Goal: Task Accomplishment & Management: Use online tool/utility

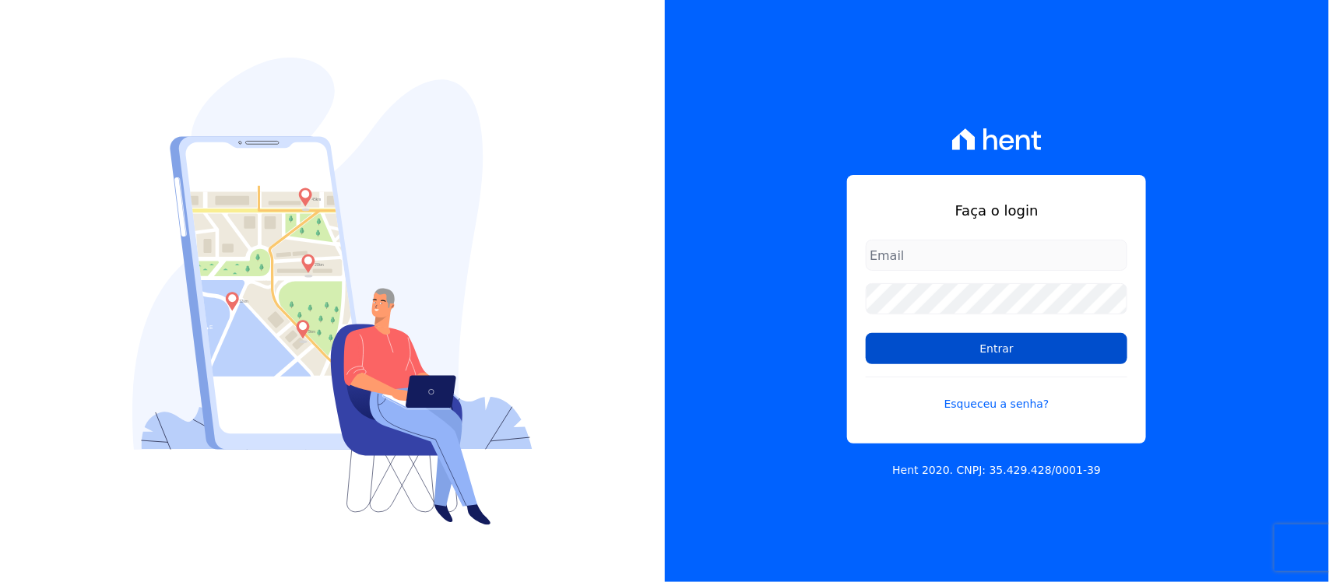
type input "[PERSON_NAME][EMAIL_ADDRESS][PERSON_NAME][DOMAIN_NAME]"
drag, startPoint x: 915, startPoint y: 350, endPoint x: 884, endPoint y: 350, distance: 30.4
click at [915, 350] on input "Entrar" at bounding box center [997, 348] width 262 height 31
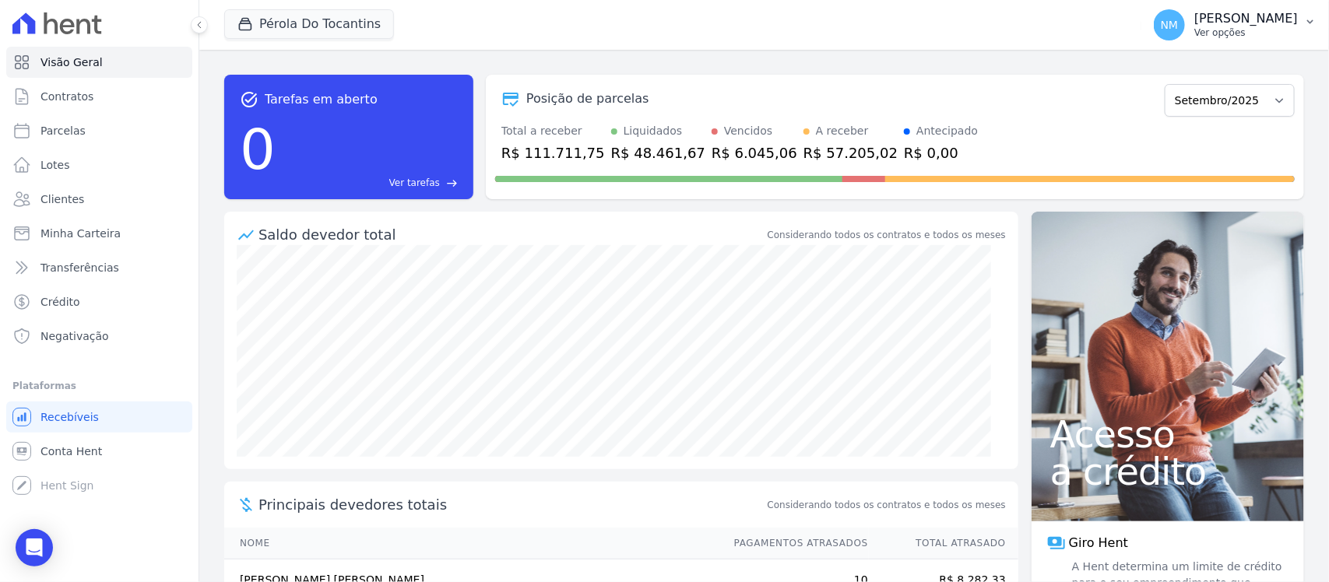
click at [1292, 30] on p "Ver opções" at bounding box center [1246, 32] width 104 height 12
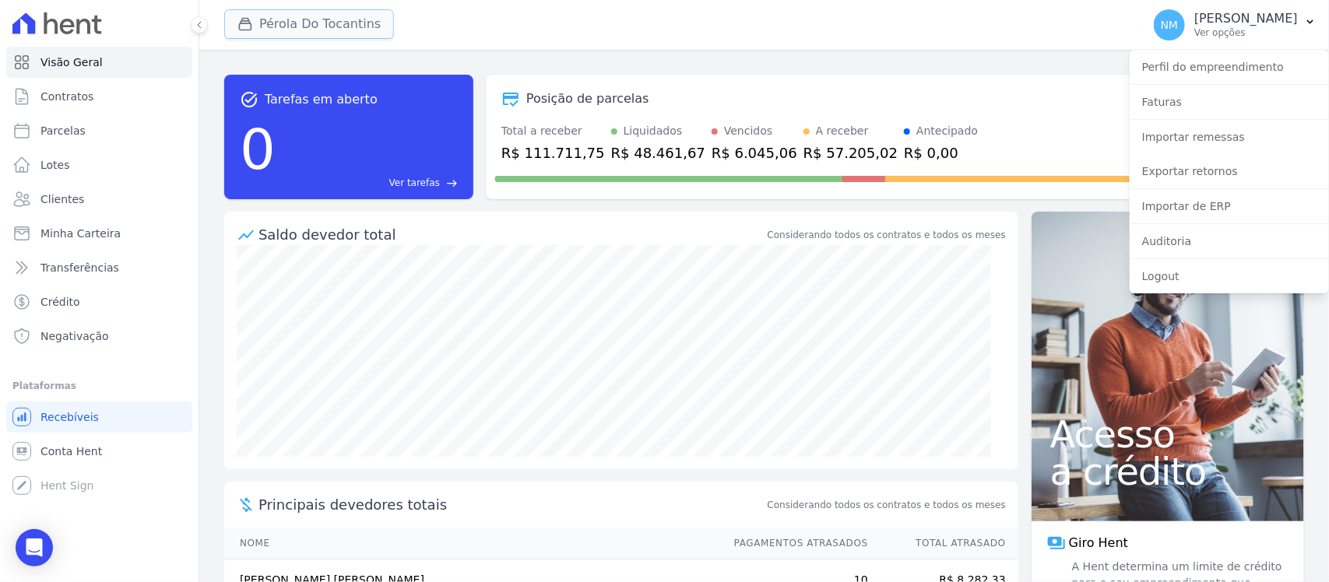
click at [342, 14] on button "Pérola Do Tocantins" at bounding box center [309, 24] width 170 height 30
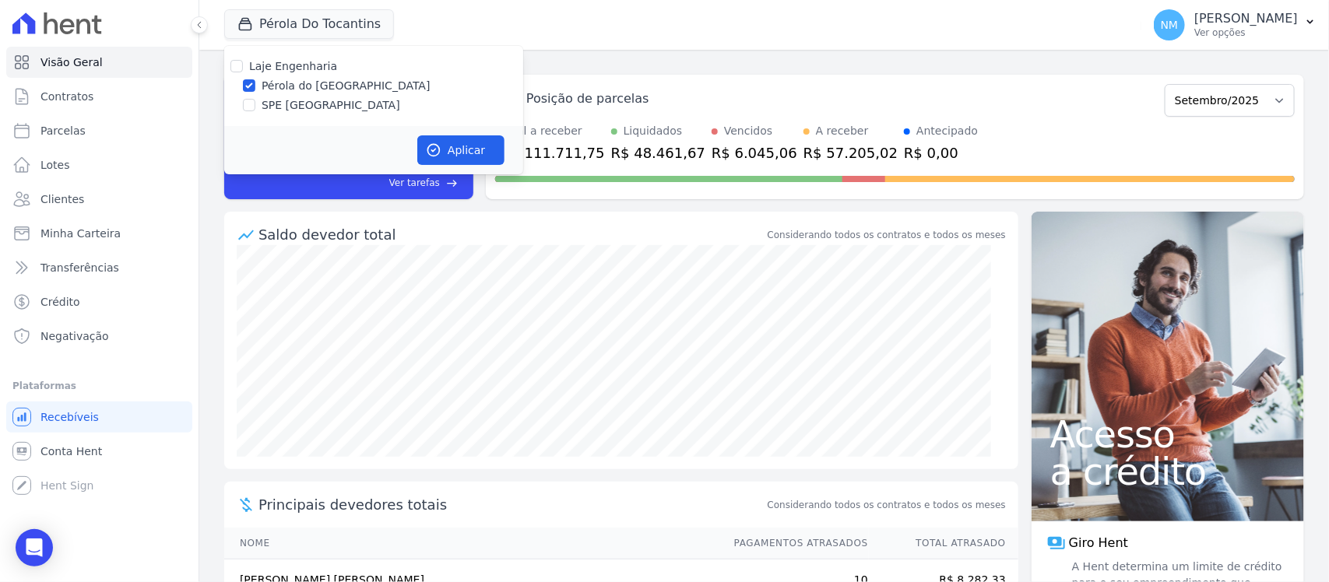
click at [290, 107] on label "SPE [GEOGRAPHIC_DATA]" at bounding box center [331, 105] width 139 height 16
click at [255, 107] on input "SPE [GEOGRAPHIC_DATA]" at bounding box center [249, 105] width 12 height 12
checkbox input "true"
click at [304, 83] on label "Pérola do Tocantins" at bounding box center [346, 86] width 169 height 16
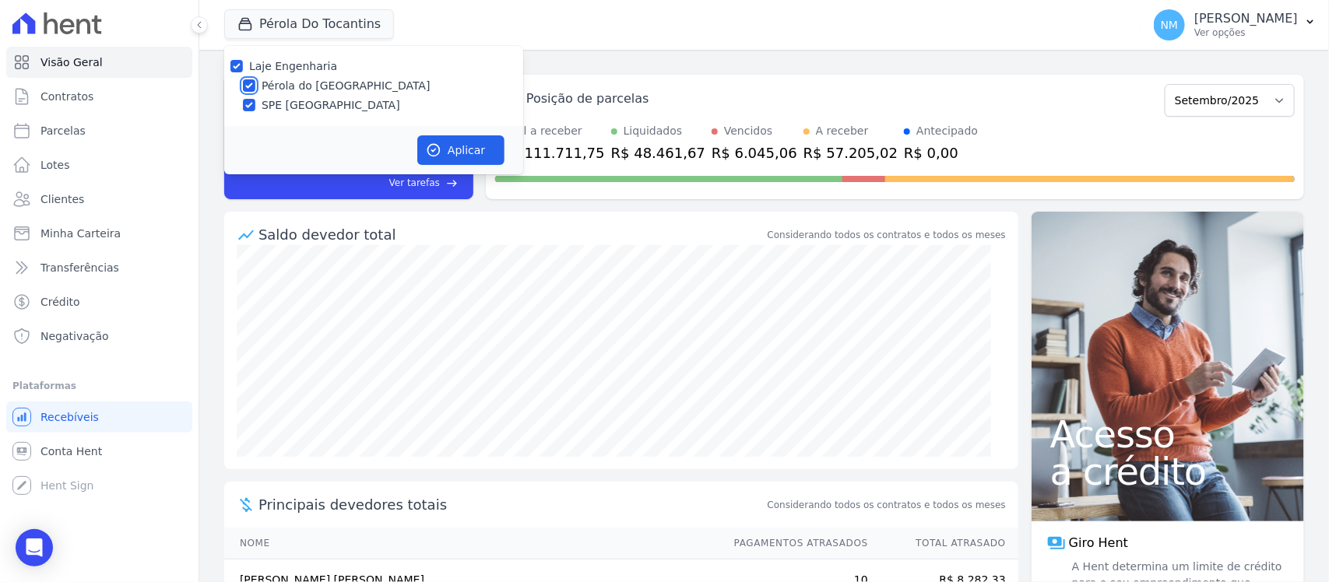
click at [255, 83] on input "Pérola do Tocantins" at bounding box center [249, 85] width 12 height 12
checkbox input "false"
drag, startPoint x: 448, startPoint y: 149, endPoint x: 590, endPoint y: 146, distance: 141.7
click at [448, 148] on button "Aplicar" at bounding box center [460, 150] width 87 height 30
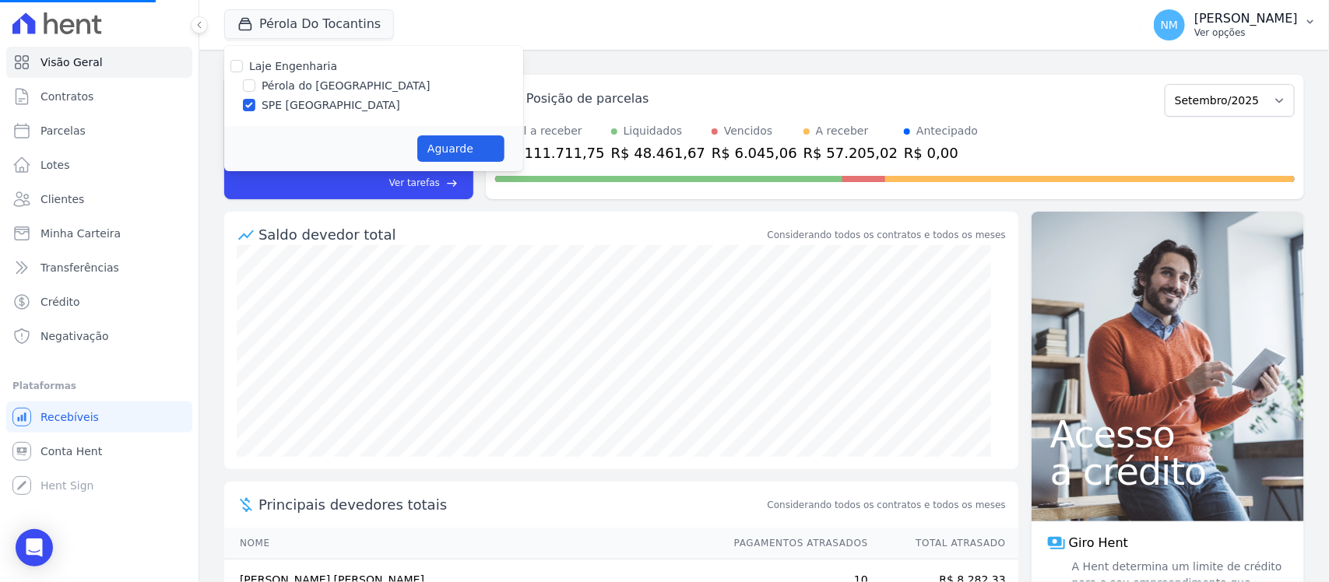
click at [1298, 19] on p "Nilda Moura" at bounding box center [1246, 19] width 104 height 16
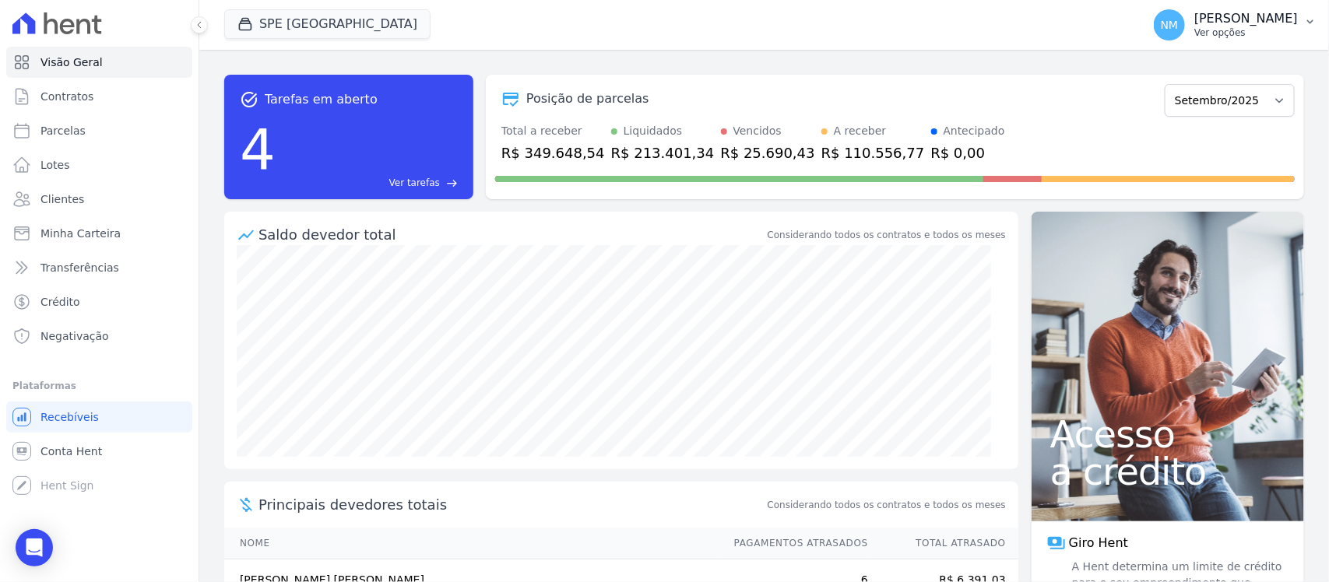
click at [1308, 29] on button "NM Nilda Moura Ver opções" at bounding box center [1235, 25] width 188 height 44
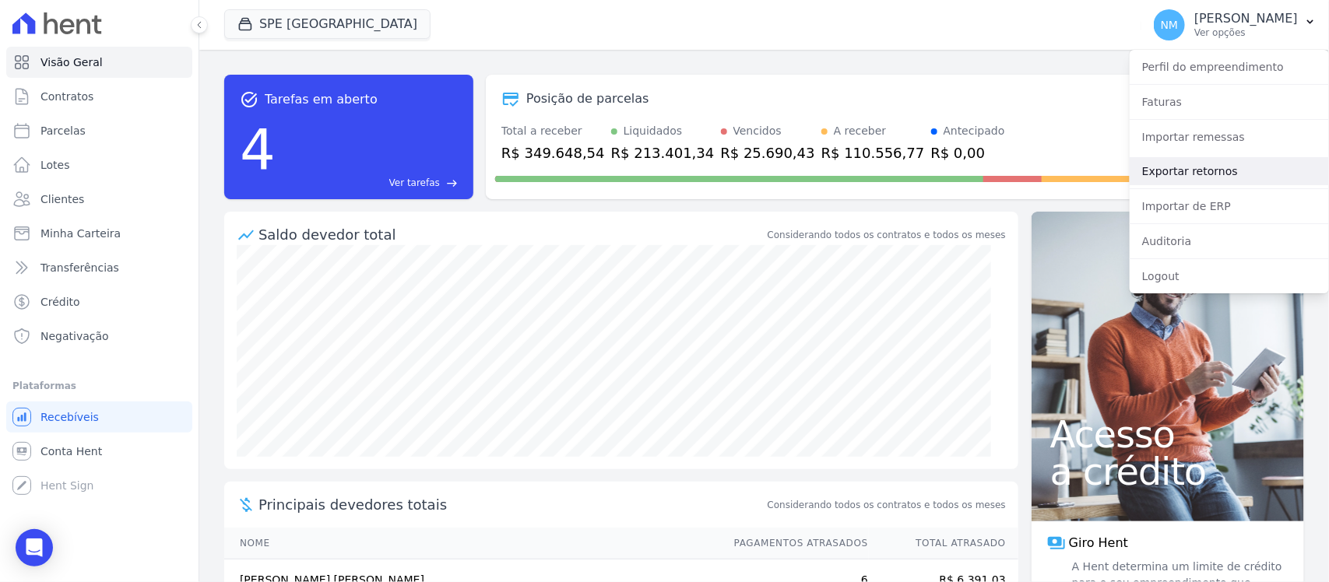
click at [1193, 170] on link "Exportar retornos" at bounding box center [1228, 171] width 199 height 28
